Goal: Book appointment/travel/reservation

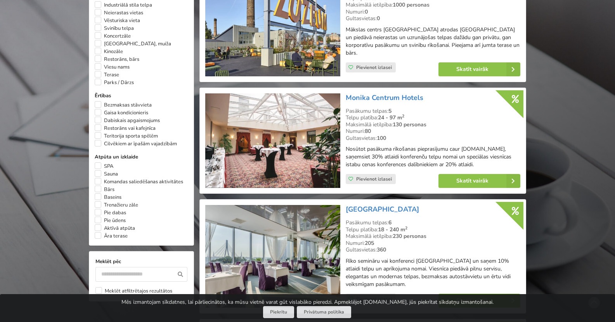
scroll to position [505, 0]
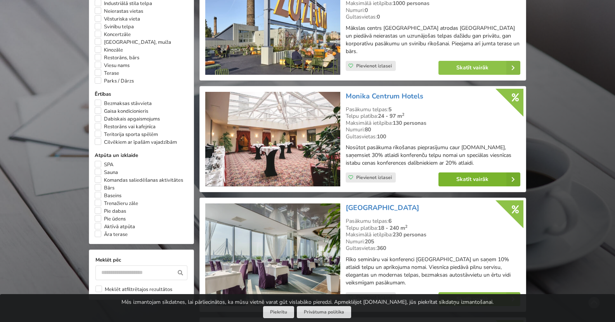
click at [487, 173] on link "Skatīt vairāk" at bounding box center [480, 180] width 82 height 14
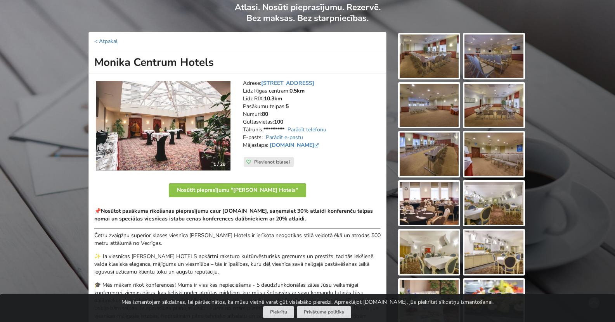
scroll to position [59, 0]
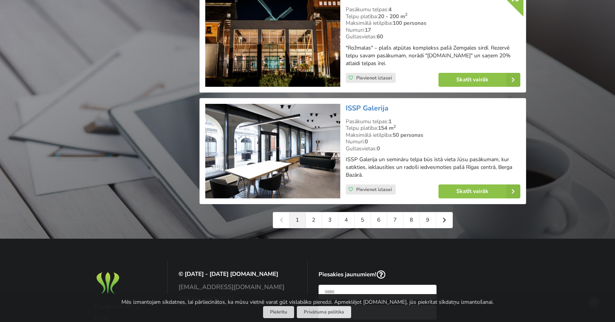
scroll to position [1824, 0]
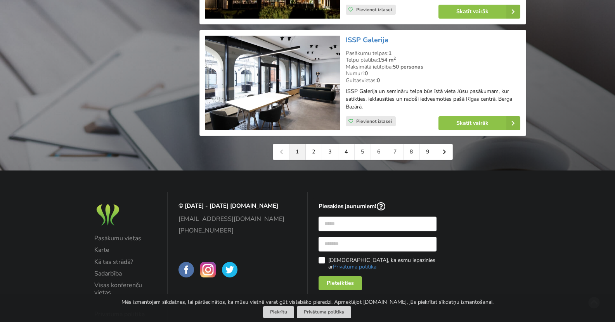
click at [311, 59] on img at bounding box center [272, 83] width 135 height 95
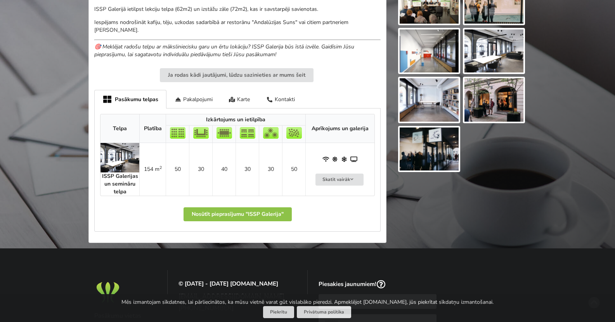
scroll to position [310, 0]
click at [195, 101] on div "Pakalpojumi" at bounding box center [193, 99] width 54 height 18
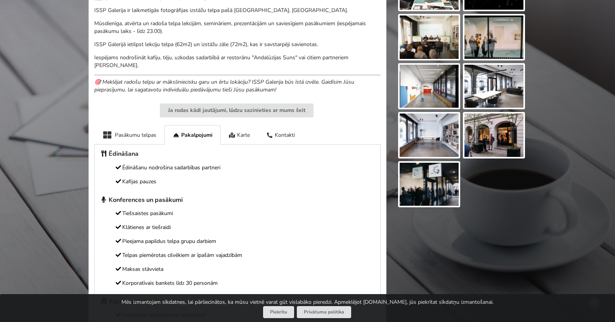
scroll to position [236, 0]
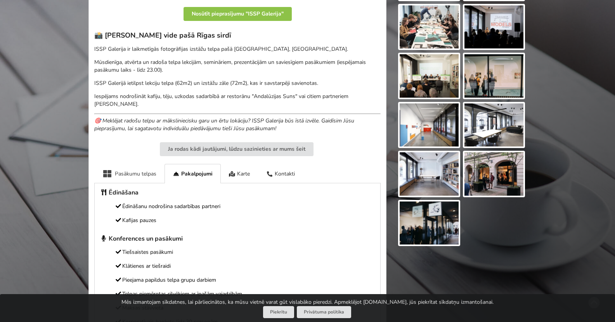
click at [132, 168] on div "Pasākumu telpas" at bounding box center [129, 173] width 70 height 19
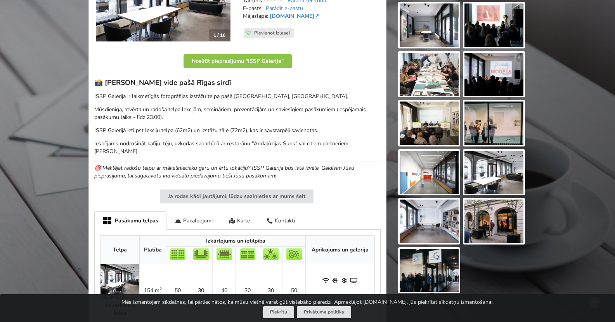
scroll to position [120, 0]
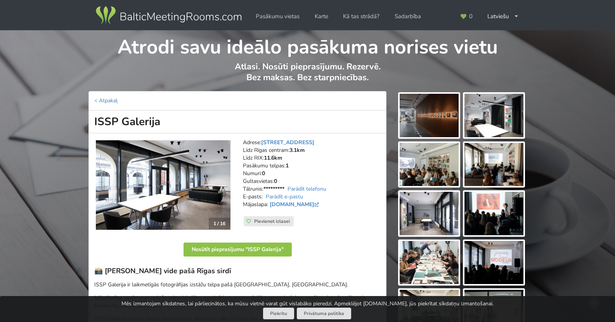
scroll to position [120, 0]
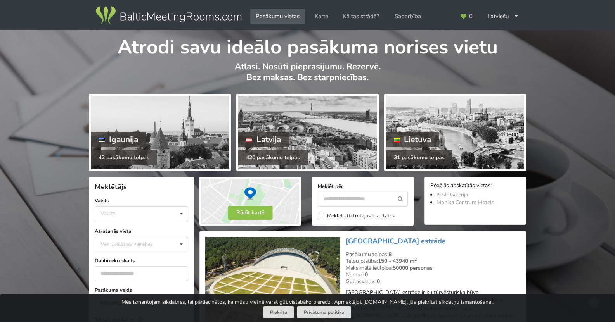
scroll to position [1824, 0]
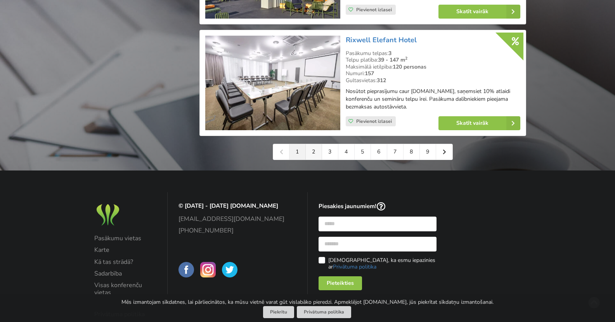
click at [314, 147] on link "2" at bounding box center [314, 152] width 16 height 16
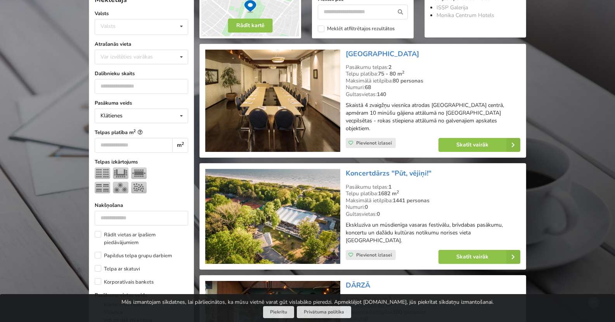
scroll to position [116, 0]
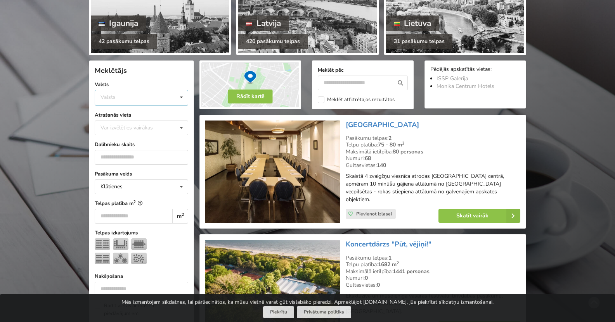
click at [123, 97] on div "Valsts Igaunija Latvija Lietuva" at bounding box center [142, 98] width 94 height 16
click at [117, 127] on div "Latvija" at bounding box center [141, 127] width 93 height 14
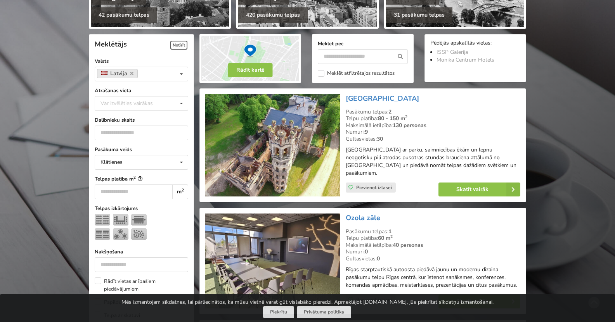
scroll to position [174, 0]
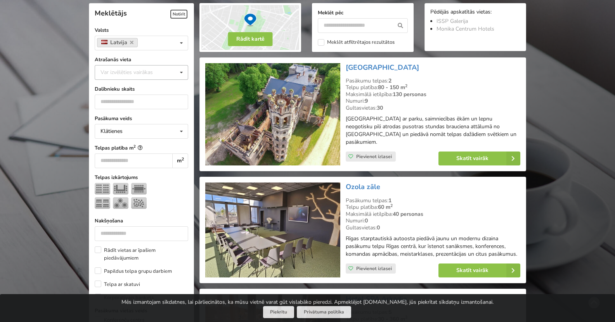
click at [142, 68] on div "Var izvēlēties vairākas" at bounding box center [135, 72] width 72 height 9
click at [113, 157] on div "Rīga" at bounding box center [141, 158] width 93 height 14
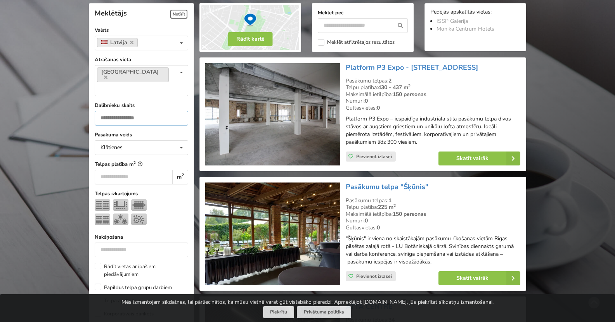
click at [139, 111] on input "number" at bounding box center [142, 118] width 94 height 15
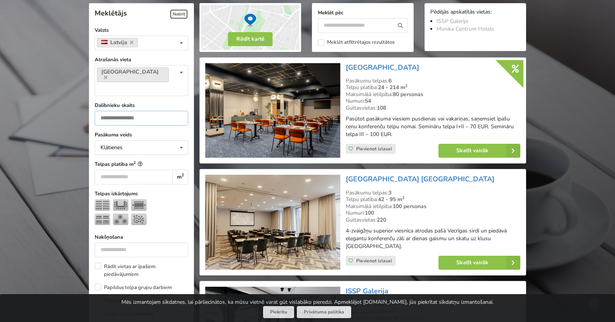
type input "**"
click at [142, 170] on input "number" at bounding box center [134, 177] width 78 height 15
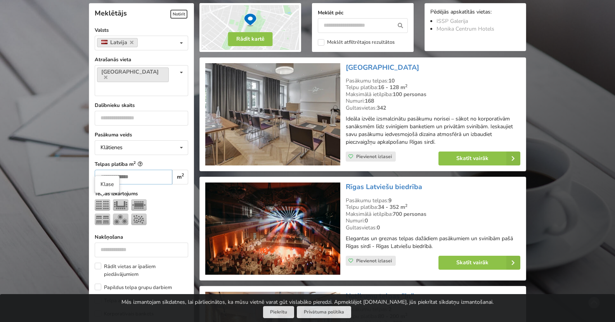
type input "**"
click at [102, 214] on img at bounding box center [103, 220] width 16 height 12
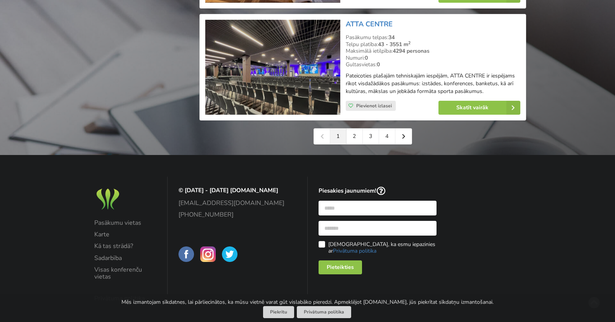
scroll to position [1804, 0]
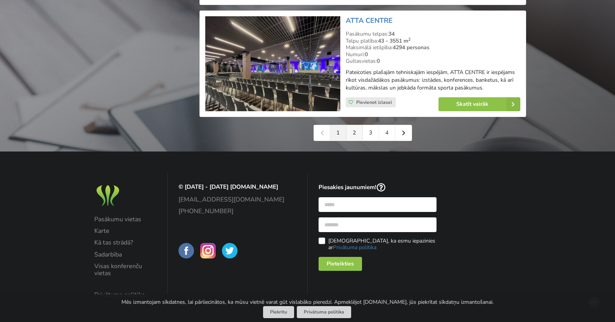
click at [351, 136] on link "2" at bounding box center [355, 133] width 16 height 16
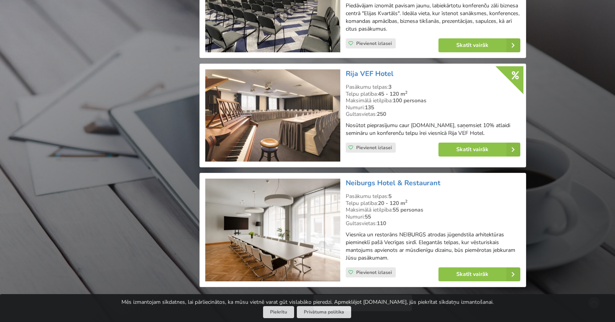
scroll to position [1708, 0]
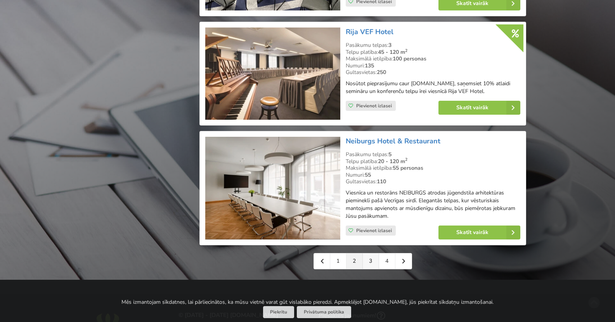
click at [369, 258] on link "3" at bounding box center [371, 262] width 16 height 16
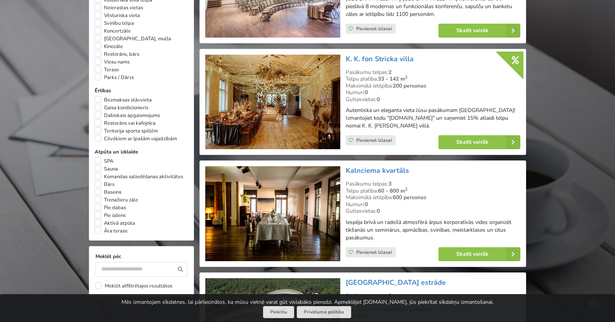
scroll to position [543, 0]
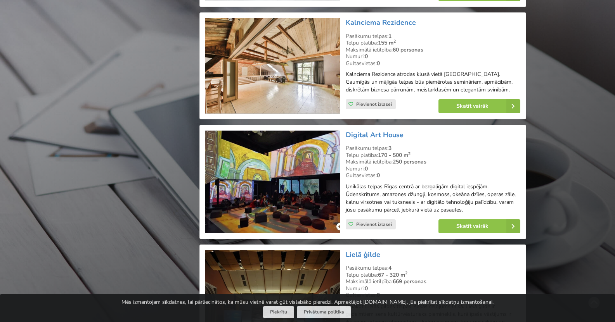
scroll to position [1397, 0]
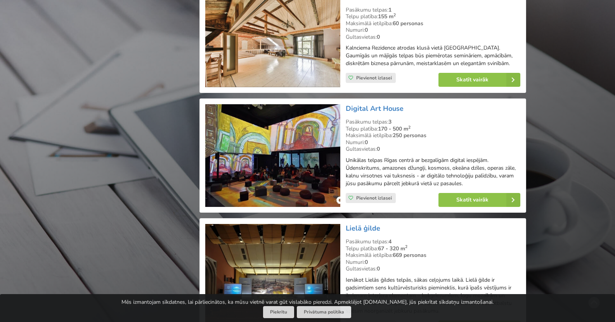
drag, startPoint x: 281, startPoint y: 131, endPoint x: 186, endPoint y: 136, distance: 95.6
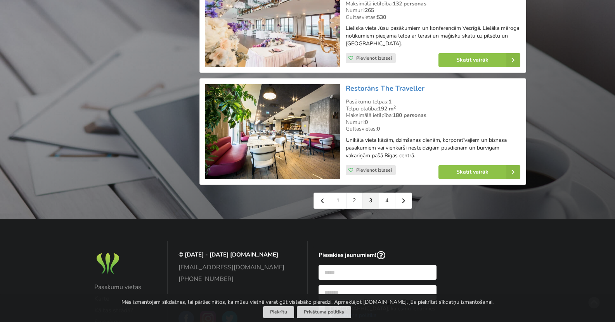
scroll to position [1785, 0]
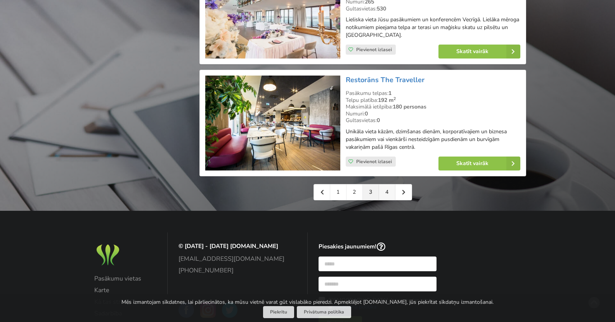
click at [385, 185] on link "4" at bounding box center [387, 193] width 16 height 16
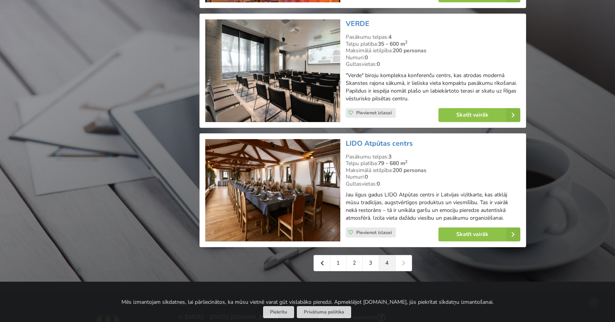
scroll to position [1514, 0]
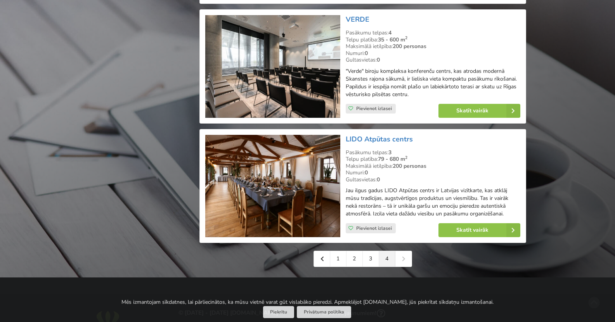
drag, startPoint x: 283, startPoint y: 66, endPoint x: 172, endPoint y: 73, distance: 111.6
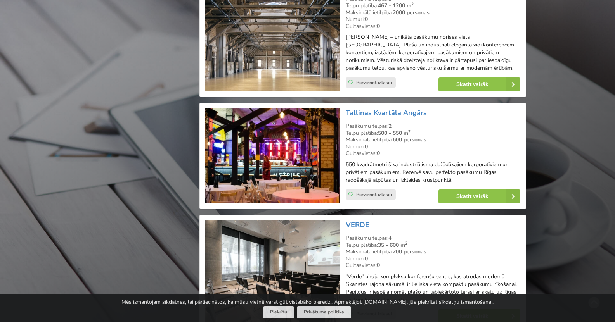
scroll to position [1281, 0]
